Goal: Task Accomplishment & Management: Complete application form

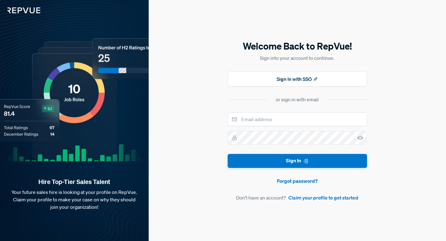
click at [202, 122] on div "Welcome Back to RepVue! Sign into your account to continue. Sign In with SSO or…" at bounding box center [297, 120] width 297 height 241
click at [316, 197] on link "Claim your profile to get started" at bounding box center [323, 197] width 70 height 7
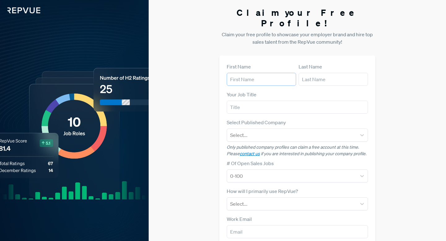
click at [261, 73] on input "text" at bounding box center [261, 79] width 69 height 13
type input "[PERSON_NAME]"
type input "[PERSON_NAME][EMAIL_ADDRESS][DOMAIN_NAME]"
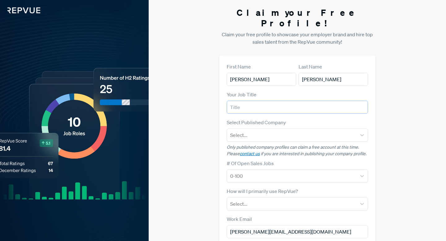
click at [269, 101] on input "text" at bounding box center [297, 107] width 141 height 13
click at [271, 101] on input "text" at bounding box center [297, 107] width 141 height 13
click at [277, 131] on div at bounding box center [291, 135] width 123 height 9
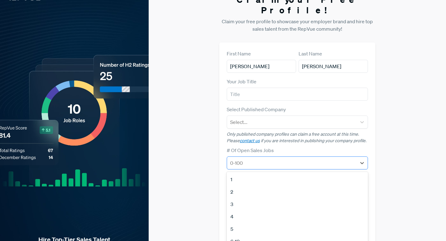
click at [276, 163] on div "1, 1 of 12. 12 results available. Use Up and Down to choose options, press Ente…" at bounding box center [297, 162] width 141 height 13
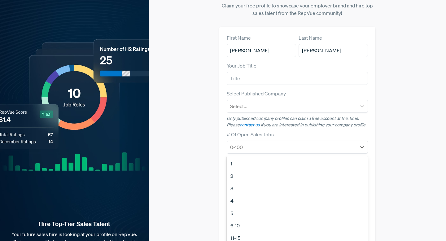
scroll to position [29, 0]
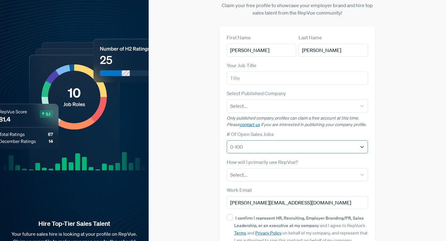
click at [263, 142] on div at bounding box center [291, 146] width 123 height 9
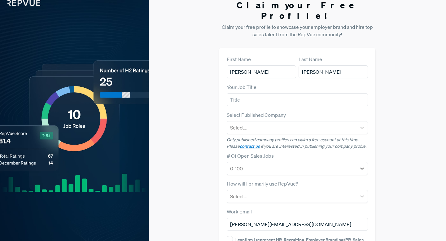
scroll to position [0, 0]
